Goal: Information Seeking & Learning: Learn about a topic

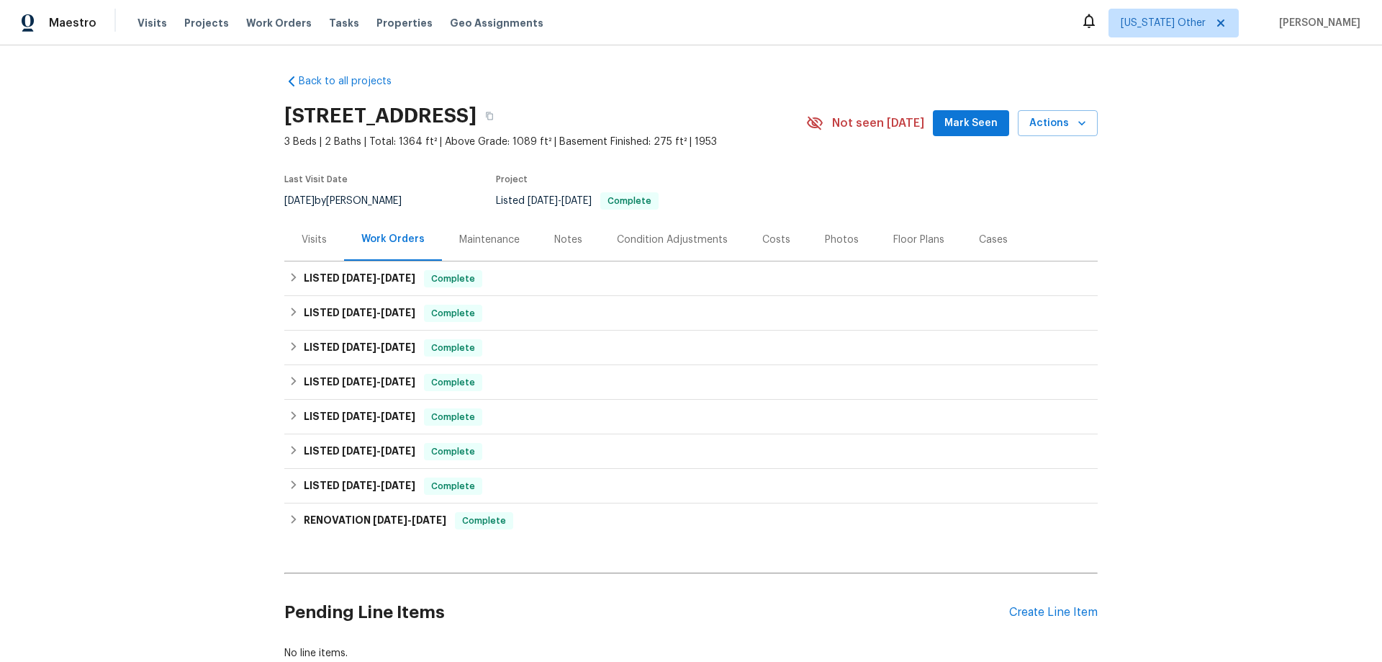
click at [307, 233] on div "Visits" at bounding box center [314, 240] width 25 height 14
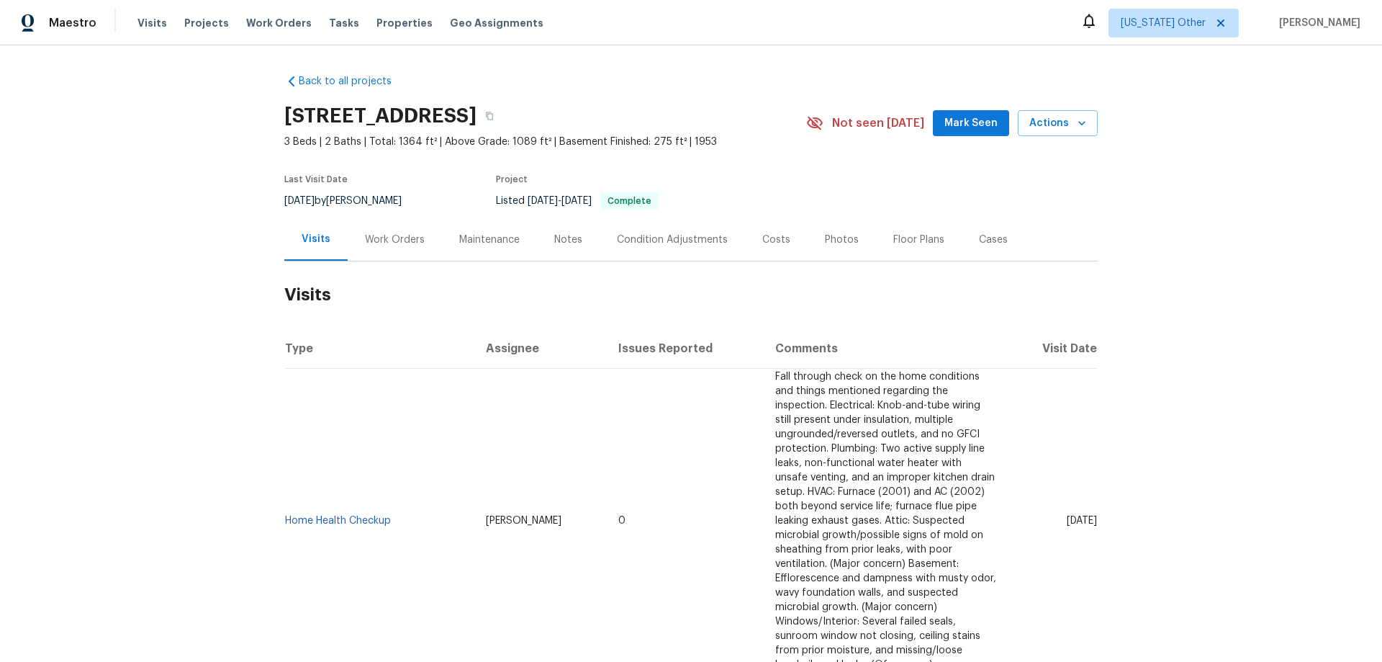
click at [886, 292] on h2 "Visits" at bounding box center [691, 294] width 814 height 67
click at [567, 245] on div "Notes" at bounding box center [568, 240] width 28 height 14
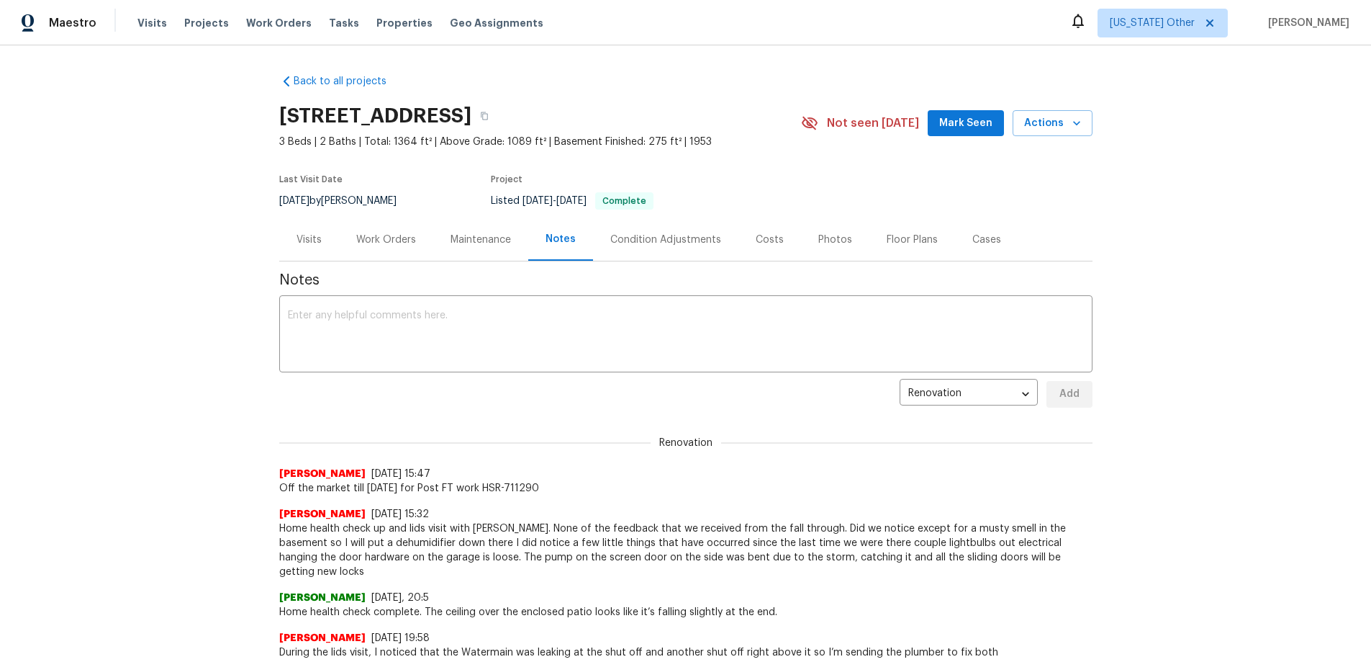
click at [615, 238] on div "Condition Adjustments" at bounding box center [665, 240] width 111 height 14
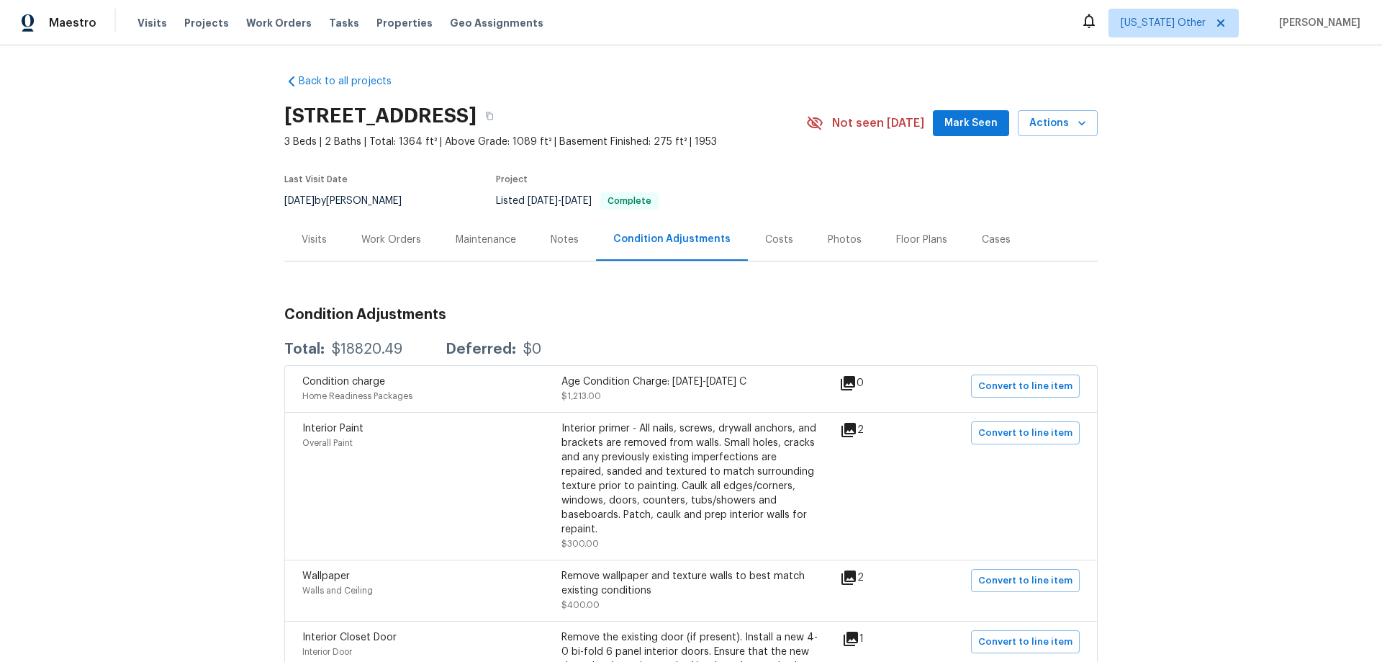
click at [771, 239] on div "Costs" at bounding box center [779, 240] width 28 height 14
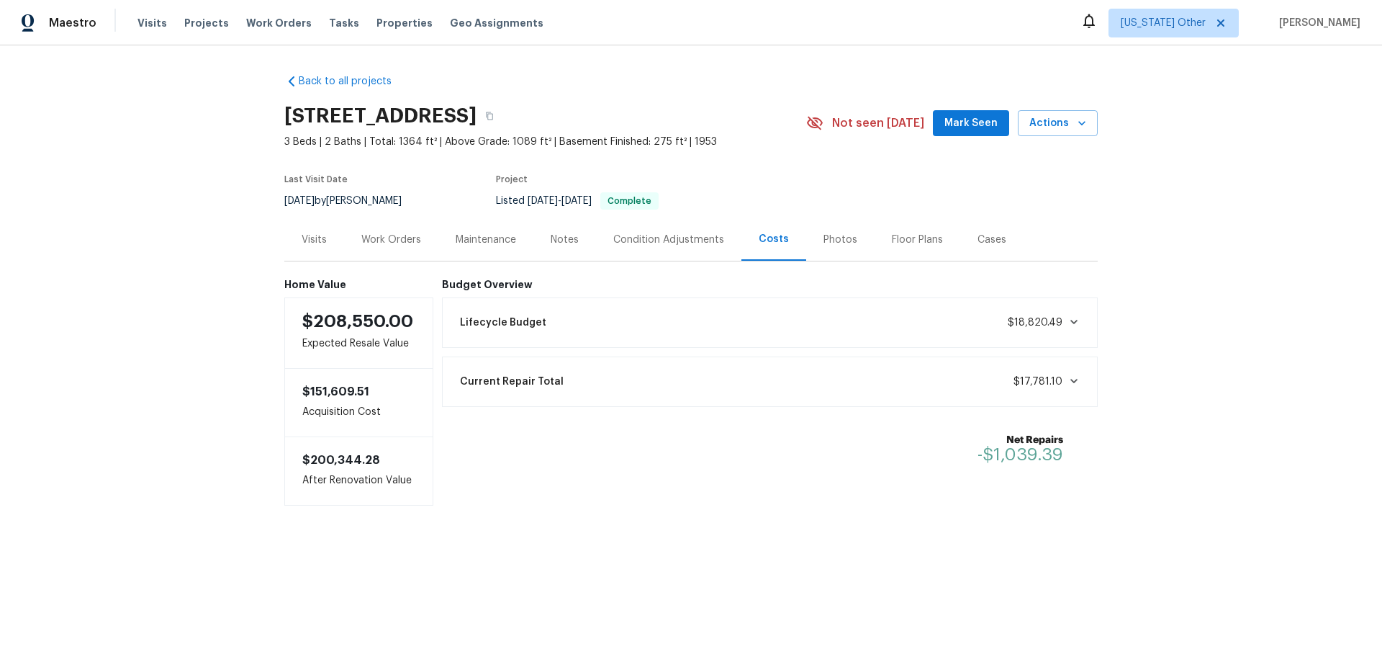
click at [850, 243] on div "Photos" at bounding box center [840, 239] width 68 height 42
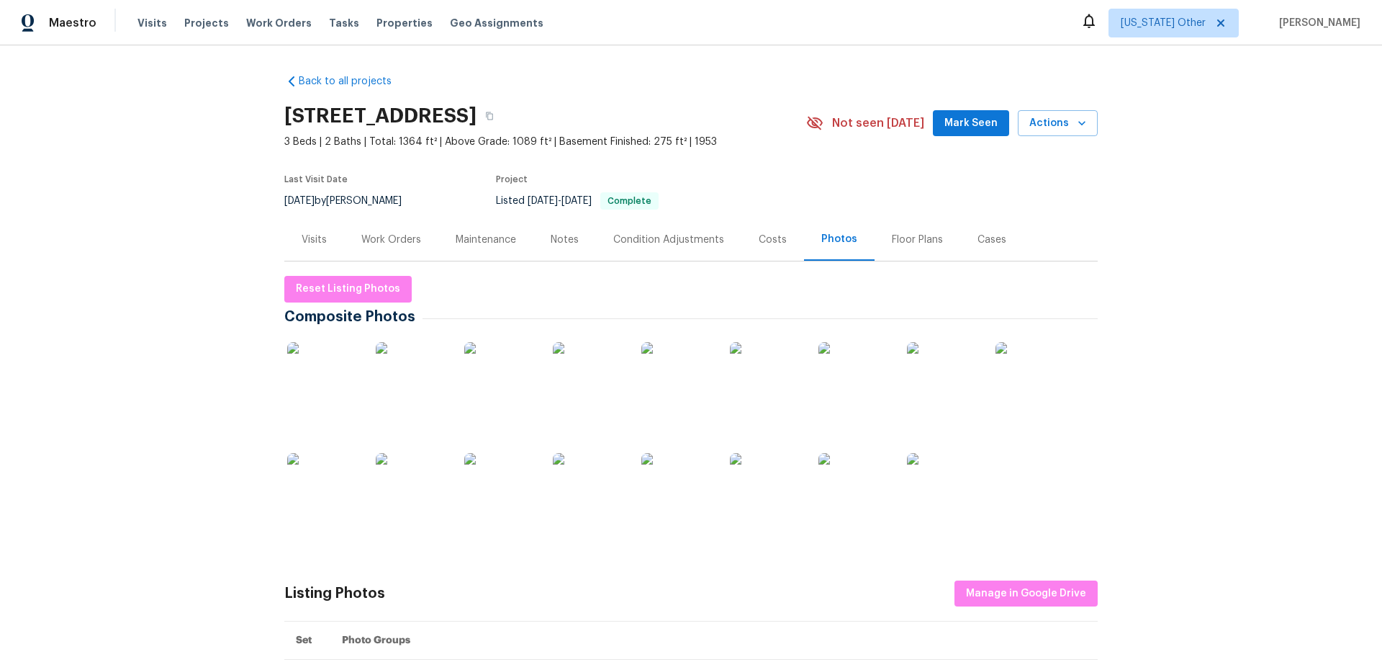
click at [983, 229] on div "Cases" at bounding box center [991, 239] width 63 height 42
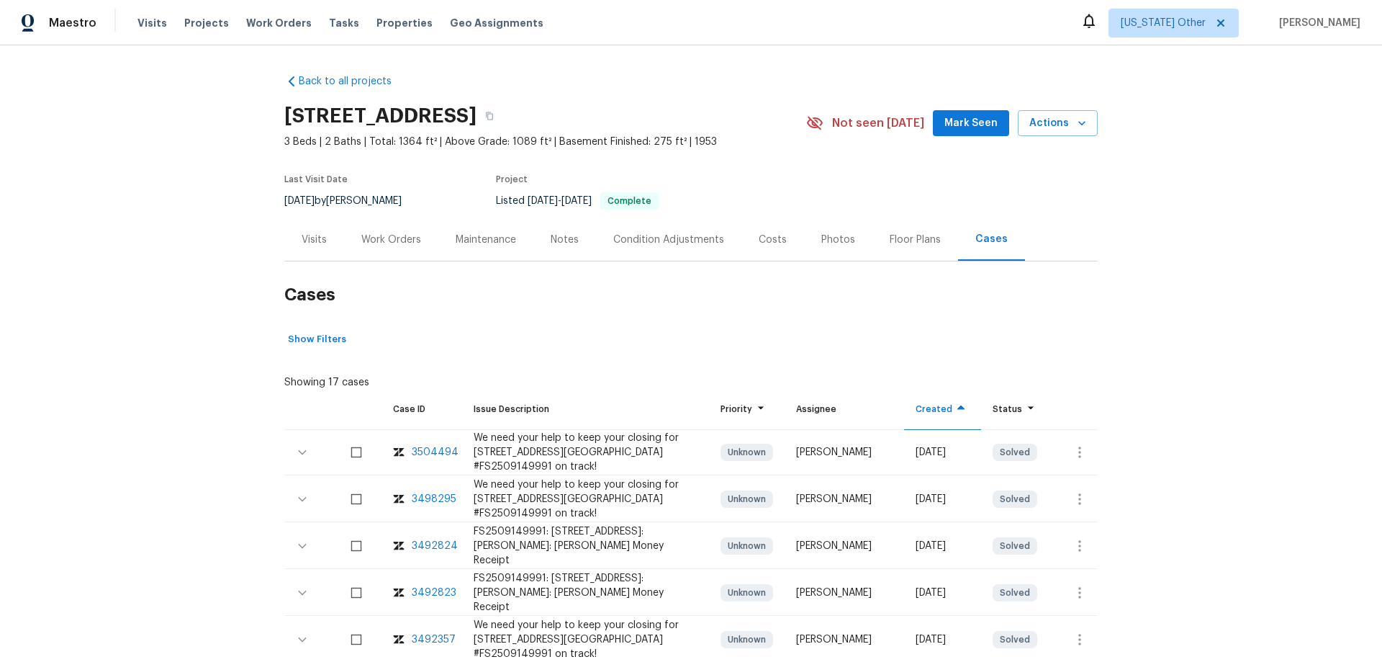
click at [484, 243] on div "Maintenance" at bounding box center [486, 240] width 60 height 14
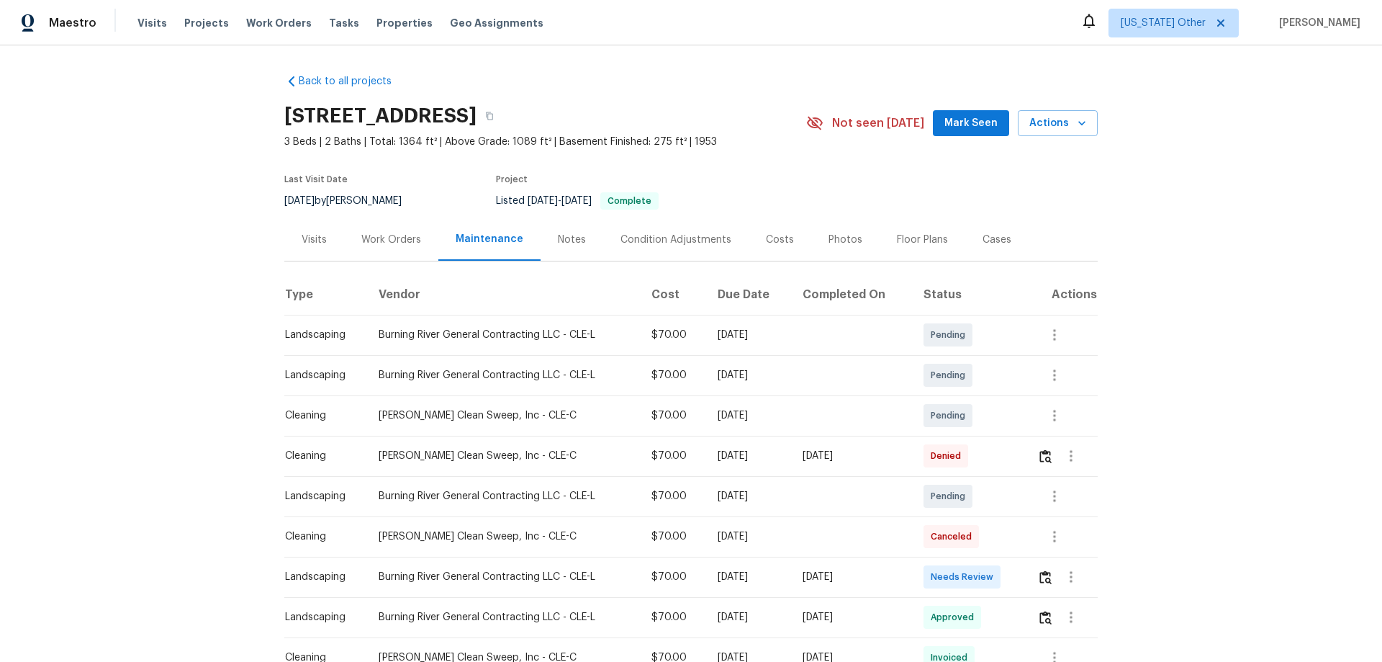
click at [302, 239] on div "Visits" at bounding box center [314, 240] width 25 height 14
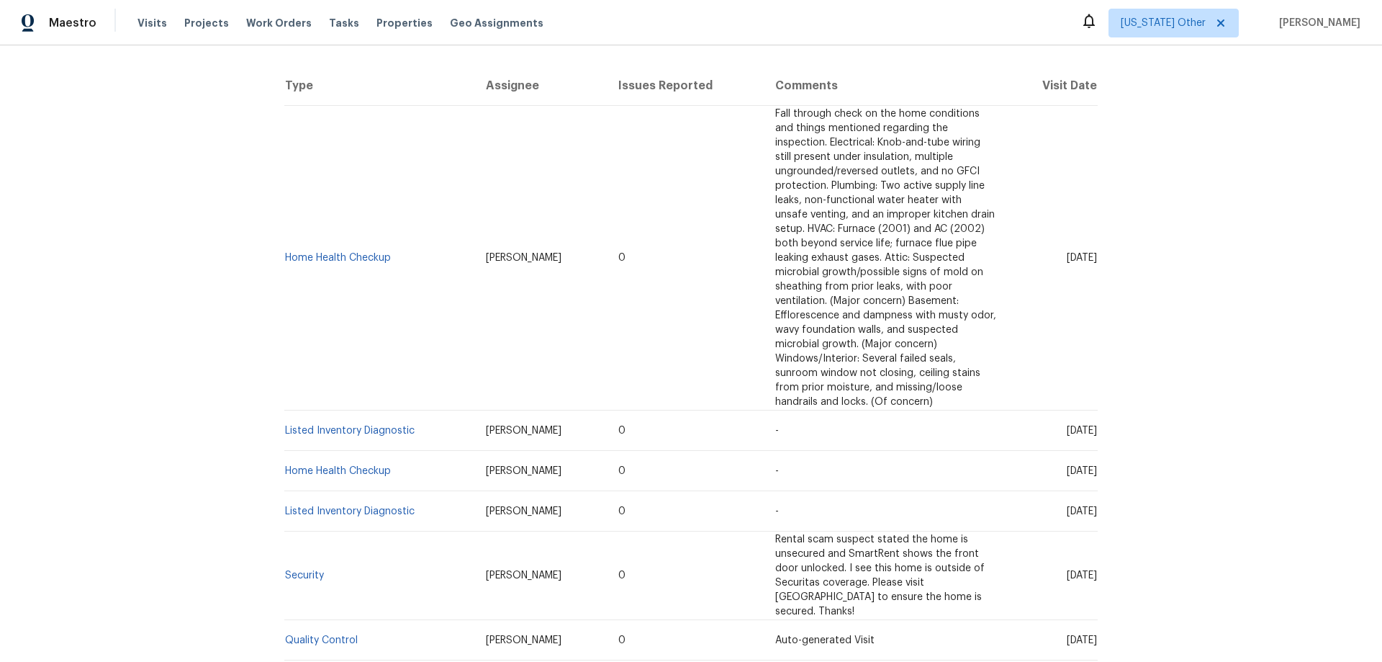
scroll to position [144, 0]
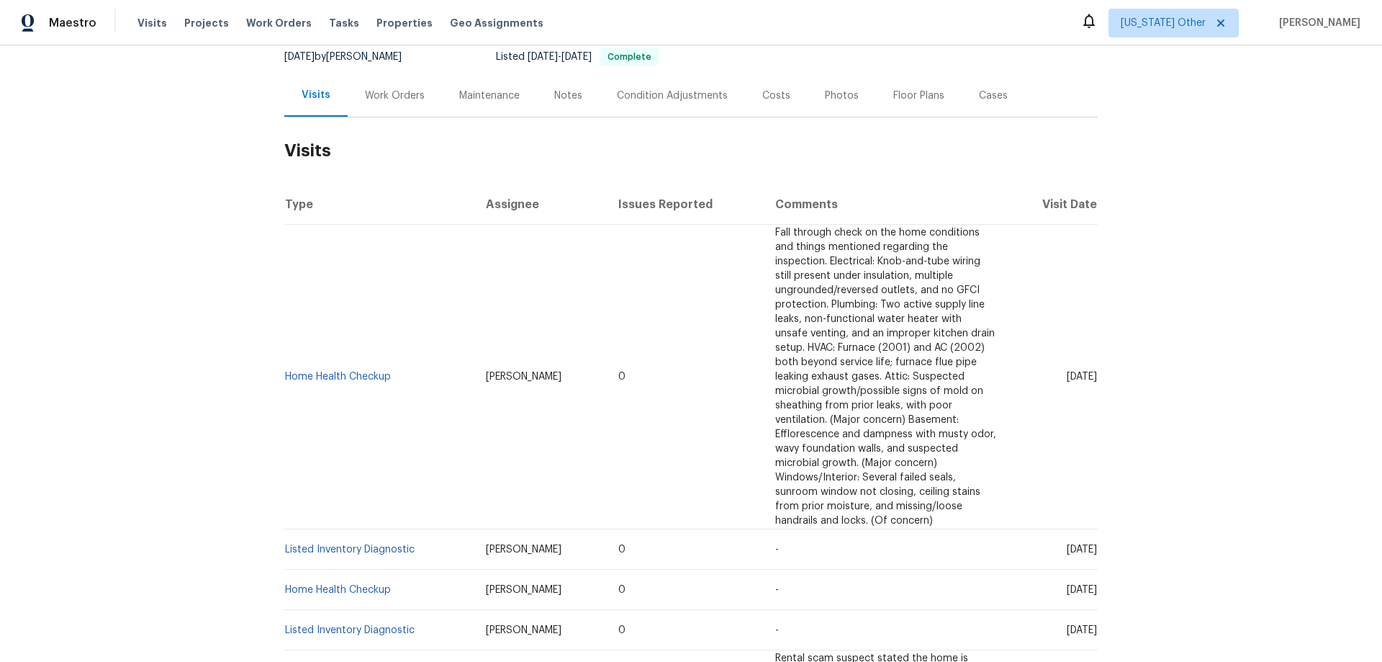
click at [501, 209] on th "Assignee" at bounding box center [540, 204] width 132 height 40
click at [297, 207] on th "Type" at bounding box center [379, 204] width 190 height 40
click at [639, 199] on th "Issues Reported" at bounding box center [686, 204] width 158 height 40
click at [772, 207] on th "Comments" at bounding box center [886, 204] width 244 height 40
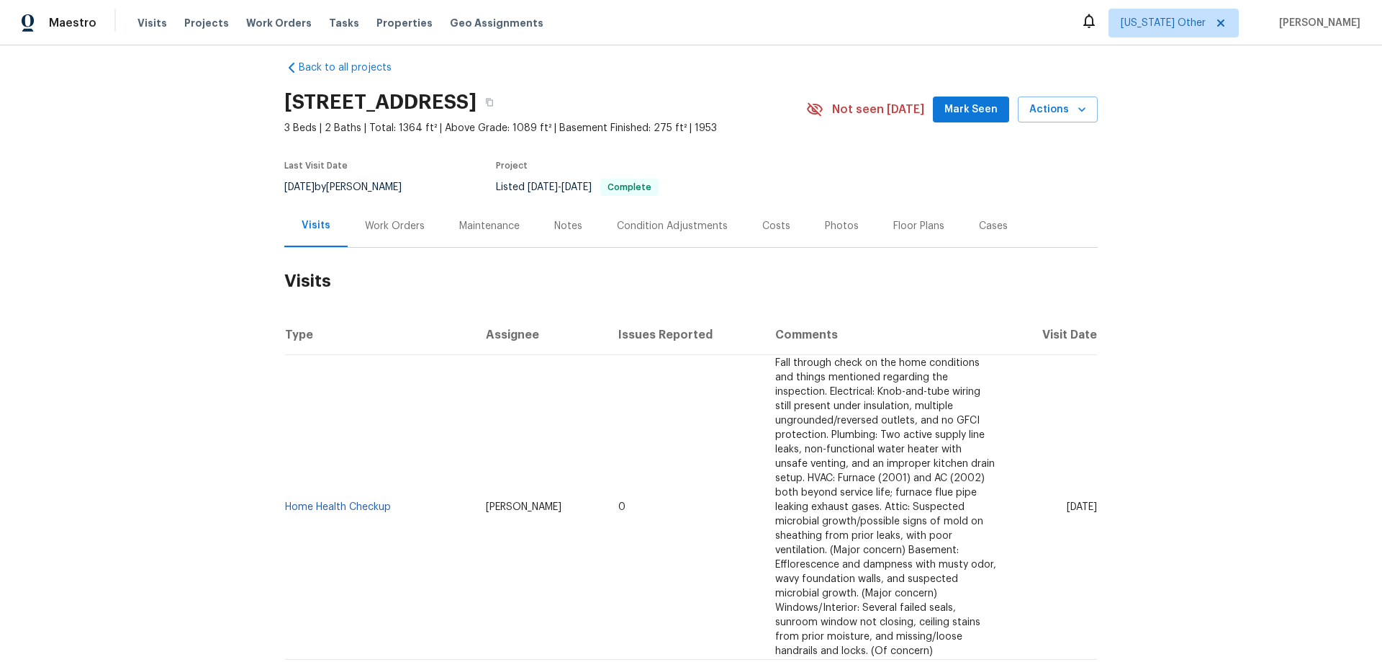
scroll to position [0, 0]
